Goal: Transaction & Acquisition: Book appointment/travel/reservation

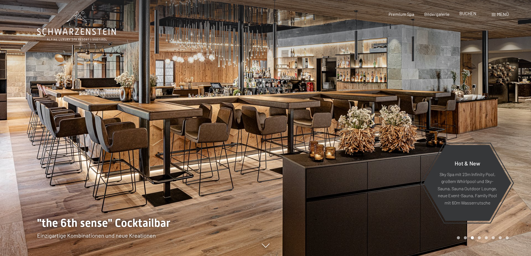
click at [468, 13] on span "BUCHEN" at bounding box center [468, 13] width 17 height 5
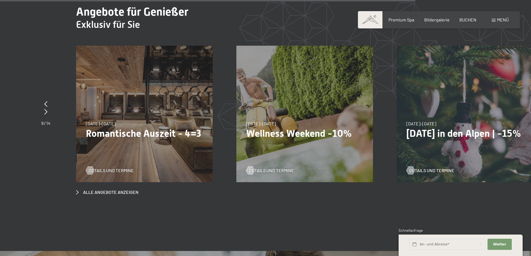
scroll to position [2204, 0]
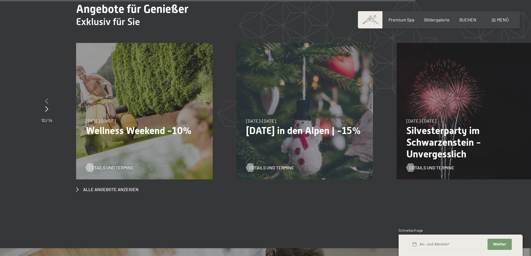
click at [46, 98] on icon at bounding box center [46, 101] width 3 height 6
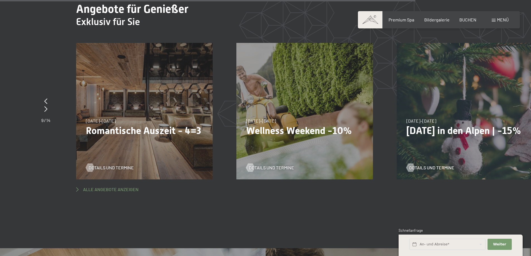
click at [112, 187] on span "Alle Angebote anzeigen" at bounding box center [111, 190] width 56 height 6
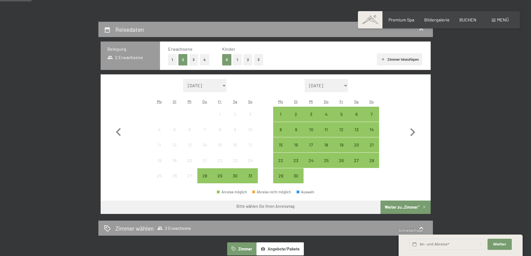
scroll to position [112, 0]
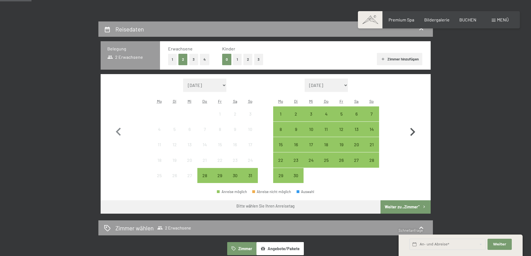
click at [413, 130] on icon "button" at bounding box center [413, 132] width 5 height 8
select select "2025-09-01"
select select "2025-10-01"
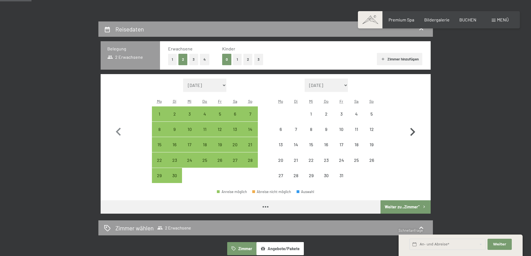
click at [413, 130] on icon "button" at bounding box center [413, 132] width 5 height 8
select select "2025-10-01"
select select "2025-11-01"
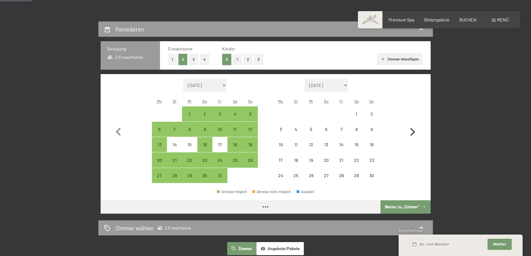
select select "2025-10-01"
select select "2025-11-01"
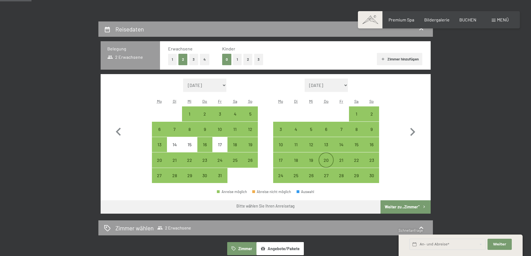
click at [326, 162] on div "20" at bounding box center [326, 165] width 14 height 14
select select "2025-10-01"
select select "2025-11-01"
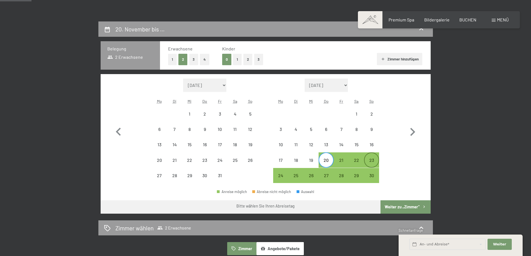
click at [376, 162] on div "23" at bounding box center [372, 165] width 14 height 14
select select "2025-10-01"
select select "2025-11-01"
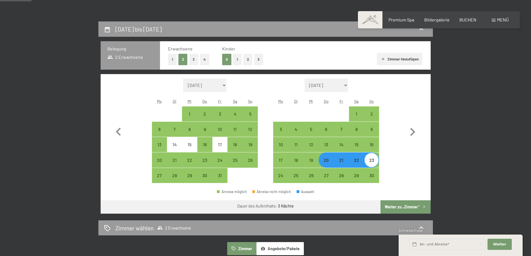
click at [402, 207] on button "Weiter zu „Zimmer“" at bounding box center [406, 207] width 50 height 13
select select "2025-10-01"
select select "2025-11-01"
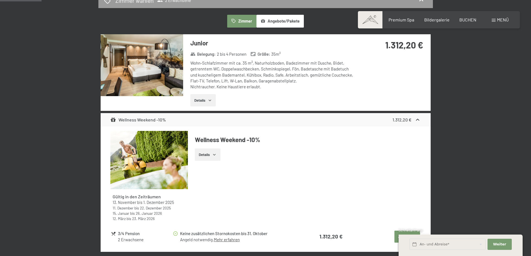
scroll to position [167, 0]
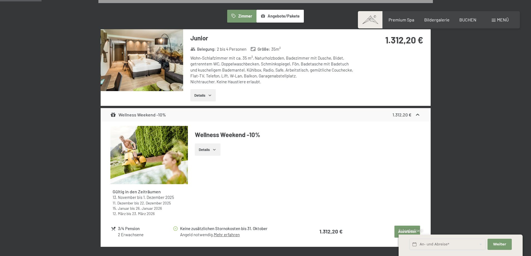
drag, startPoint x: 201, startPoint y: 151, endPoint x: 206, endPoint y: 151, distance: 4.5
click at [201, 151] on button "Details" at bounding box center [207, 150] width 25 height 12
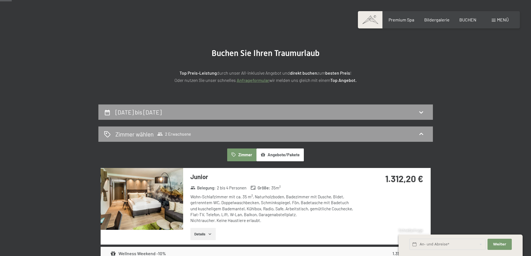
scroll to position [28, 0]
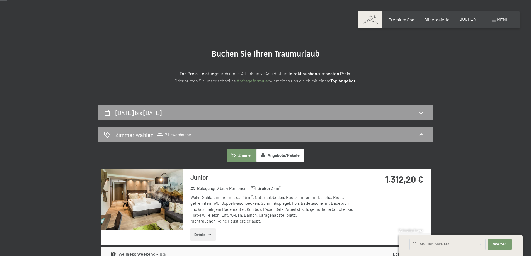
click at [466, 19] on span "BUCHEN" at bounding box center [468, 18] width 17 height 5
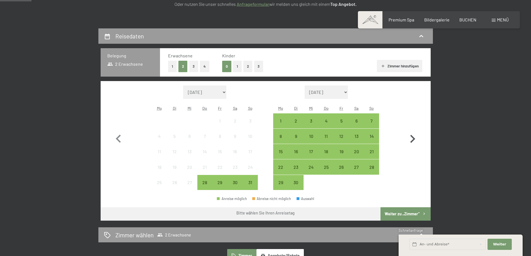
scroll to position [112, 0]
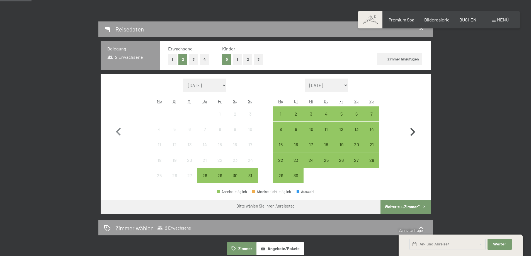
click at [413, 132] on icon "button" at bounding box center [413, 132] width 16 height 16
select select "2025-09-01"
select select "2025-10-01"
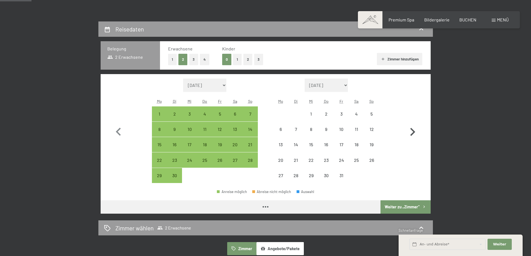
click at [413, 132] on icon "button" at bounding box center [413, 132] width 16 height 16
select select "[DATE]"
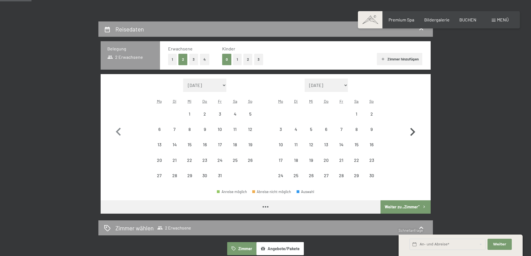
click at [413, 132] on icon "button" at bounding box center [413, 132] width 16 height 16
select select "[DATE]"
click at [413, 132] on icon "button" at bounding box center [413, 132] width 16 height 16
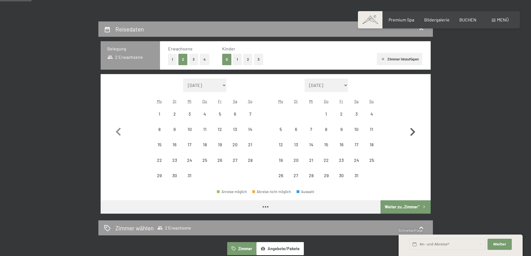
select select "[DATE]"
click at [413, 132] on icon "button" at bounding box center [413, 132] width 16 height 16
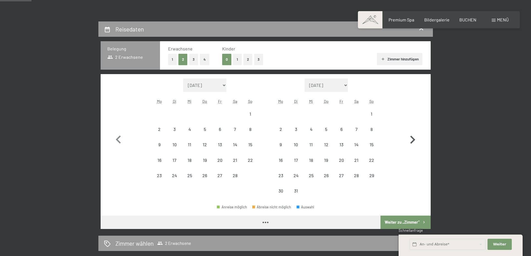
click at [413, 132] on icon "button" at bounding box center [413, 140] width 16 height 16
select select "2026-03-01"
select select "2026-04-01"
click at [413, 131] on button "button" at bounding box center [413, 139] width 16 height 120
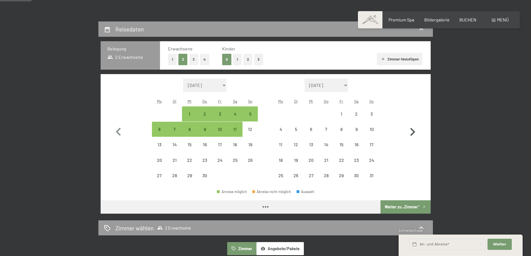
select select "2026-04-01"
select select "2026-05-01"
click at [413, 130] on icon "button" at bounding box center [413, 132] width 5 height 8
select select "2026-05-01"
select select "2026-06-01"
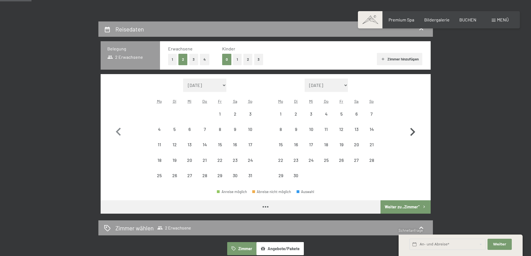
click at [413, 130] on icon "button" at bounding box center [413, 132] width 5 height 8
select select "2026-06-01"
select select "2026-07-01"
select select "2026-06-01"
select select "2026-07-01"
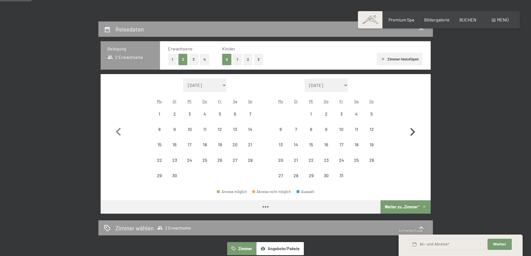
click at [412, 129] on icon "button" at bounding box center [413, 132] width 16 height 16
select select "2026-07-01"
select select "2026-08-01"
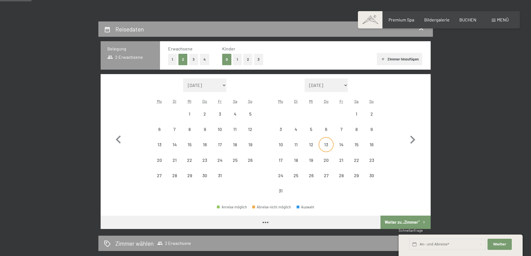
select select "2026-07-01"
select select "2026-08-01"
click at [296, 175] on div "25" at bounding box center [296, 181] width 14 height 14
select select "2026-07-01"
select select "2026-08-01"
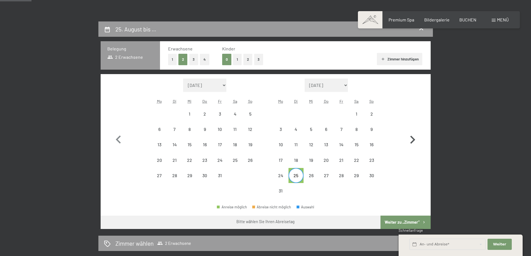
click at [412, 138] on icon "button" at bounding box center [413, 140] width 5 height 8
select select "2026-08-01"
select select "2026-09-01"
select select "2026-08-01"
select select "2026-09-01"
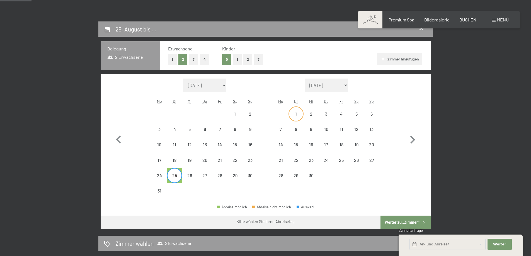
click at [298, 115] on div "1" at bounding box center [296, 119] width 14 height 14
select select "2026-08-01"
select select "2026-09-01"
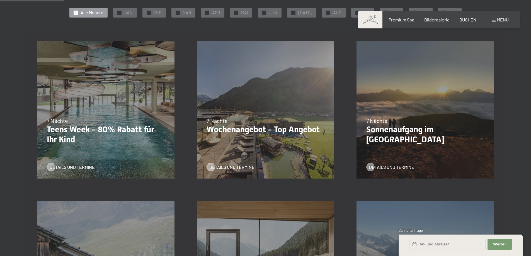
scroll to position [139, 0]
click at [62, 167] on span "Details und Termine" at bounding box center [77, 167] width 45 height 6
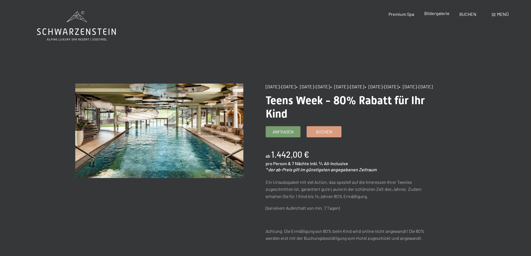
click at [436, 13] on span "Bildergalerie" at bounding box center [437, 13] width 25 height 5
click at [325, 134] on span "Buchen" at bounding box center [324, 131] width 16 height 6
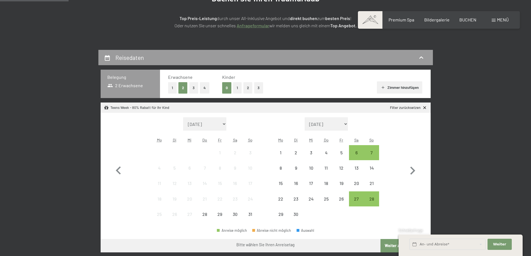
scroll to position [84, 0]
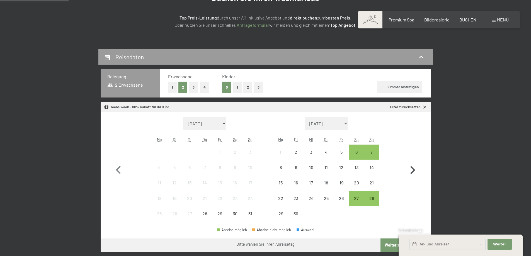
click at [413, 170] on icon "button" at bounding box center [413, 170] width 5 height 8
select select "[DATE]"
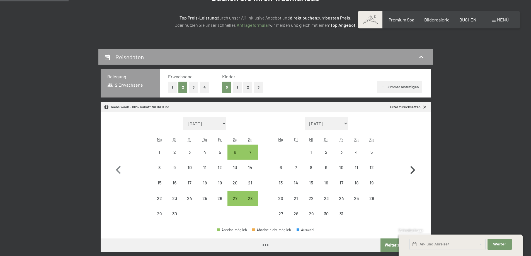
select select "[DATE]"
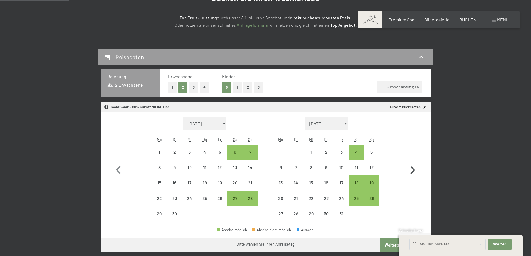
click at [413, 169] on icon "button" at bounding box center [413, 170] width 5 height 8
select select "[DATE]"
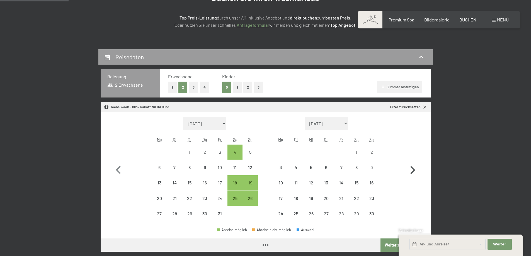
select select "[DATE]"
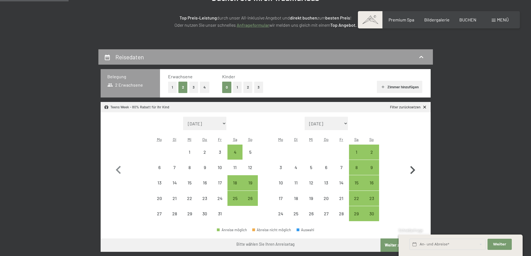
click at [411, 168] on icon "button" at bounding box center [413, 170] width 5 height 8
select select "[DATE]"
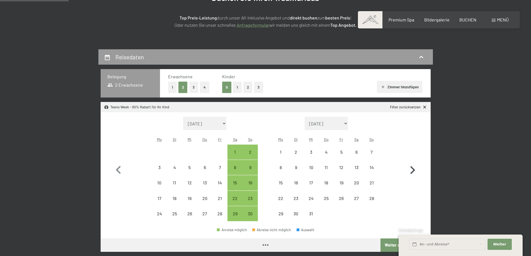
select select "[DATE]"
click at [411, 168] on icon "button" at bounding box center [413, 170] width 16 height 16
select select "[DATE]"
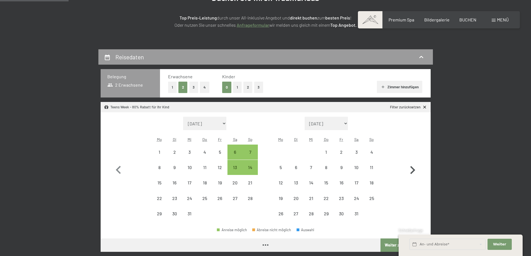
select select "[DATE]"
click at [410, 167] on icon "button" at bounding box center [413, 170] width 16 height 16
select select "[DATE]"
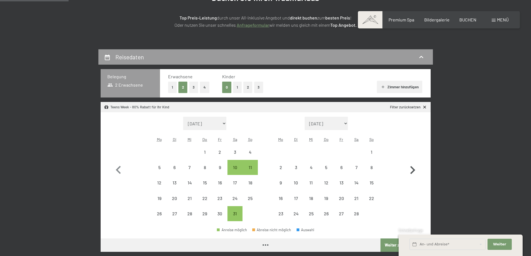
select select "[DATE]"
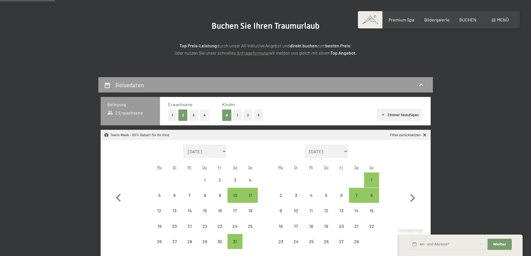
scroll to position [112, 0]
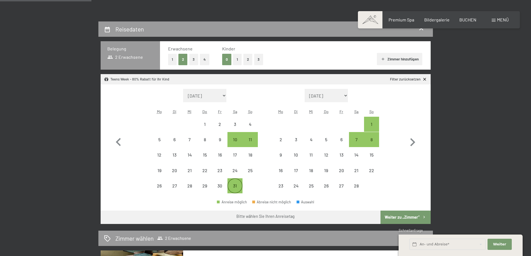
click at [236, 186] on div "31" at bounding box center [235, 191] width 14 height 14
select select "[DATE]"
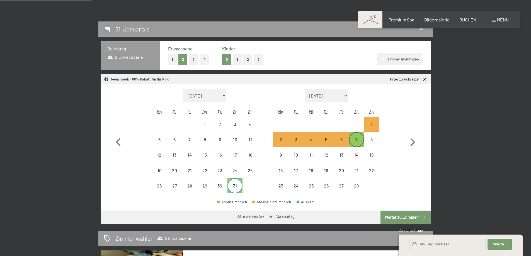
click at [360, 141] on div "7" at bounding box center [357, 145] width 14 height 14
select select "[DATE]"
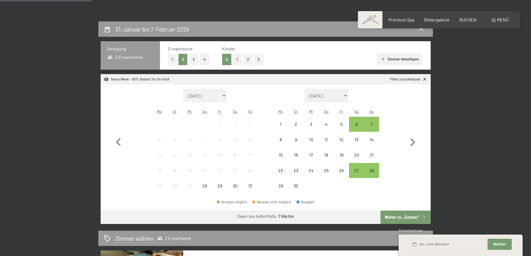
click at [247, 59] on button "2" at bounding box center [248, 59] width 9 height 11
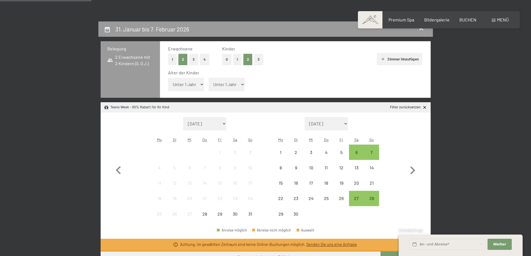
click at [199, 84] on select "Unter 1 Jahr 1 Jahr 2 Jahre 3 Jahre 4 Jahre 5 Jahre 6 Jahre 7 Jahre 8 Jahre 9 J…" at bounding box center [186, 84] width 36 height 13
select select "12"
click at [168, 78] on select "Unter 1 Jahr 1 Jahr 2 Jahre 3 Jahre 4 Jahre 5 Jahre 6 Jahre 7 Jahre 8 Jahre 9 J…" at bounding box center [186, 84] width 36 height 13
click at [238, 86] on select "Unter 1 Jahr 1 Jahr 2 Jahre 3 Jahre 4 Jahre 5 Jahre 6 Jahre 7 Jahre 8 Jahre 9 J…" at bounding box center [227, 84] width 36 height 13
select select "8"
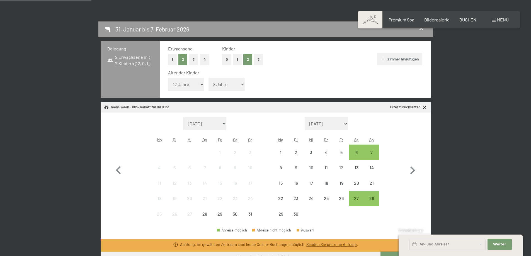
click at [209, 78] on select "Unter 1 Jahr 1 Jahr 2 Jahre 3 Jahre 4 Jahre 5 Jahre 6 Jahre 7 Jahre 8 Jahre 9 J…" at bounding box center [227, 84] width 36 height 13
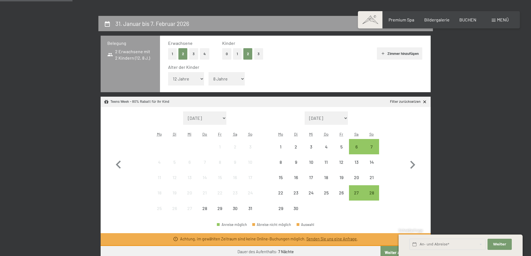
scroll to position [84, 0]
